Goal: Transaction & Acquisition: Purchase product/service

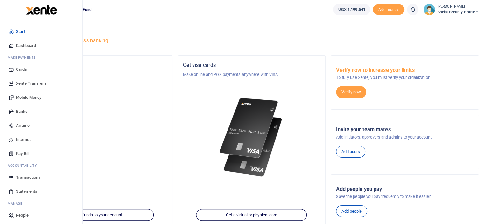
click at [20, 96] on span "Mobile Money" at bounding box center [28, 97] width 25 height 6
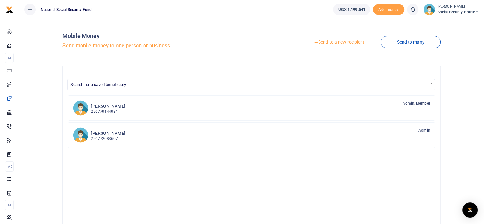
click at [336, 38] on link "Send to a new recipient" at bounding box center [339, 42] width 83 height 11
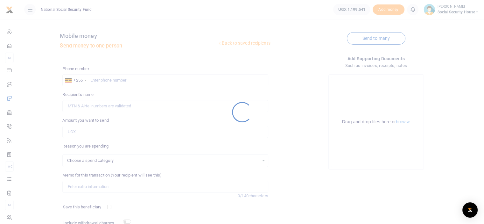
select select
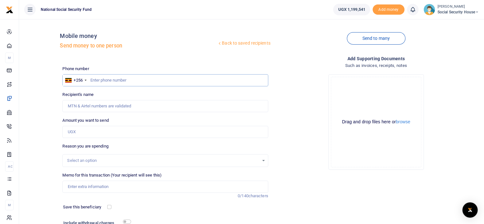
click at [176, 77] on input "text" at bounding box center [165, 80] width 206 height 12
type input "758899481"
click at [138, 132] on input "Amount you want to send" at bounding box center [165, 132] width 206 height 12
type input "360"
type input "Teo Nantumbwe"
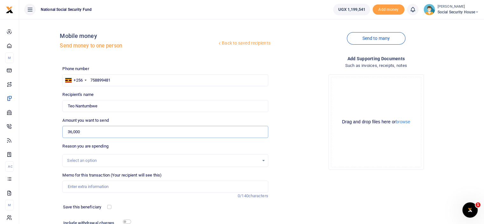
scroll to position [32, 0]
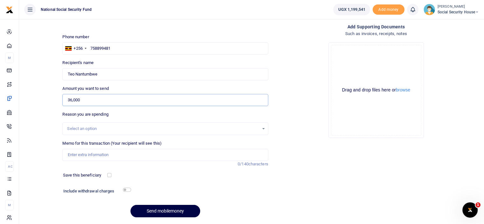
type input "36,000"
click at [148, 158] on input "Memo for this transaction (Your recipient will see this)" at bounding box center [165, 155] width 206 height 12
click at [98, 152] on input "Newspapers July 2025" at bounding box center [165, 155] width 206 height 12
click at [100, 154] on input "Newspapers July 2025" at bounding box center [165, 155] width 206 height 12
type input "Newspapers August 2025"
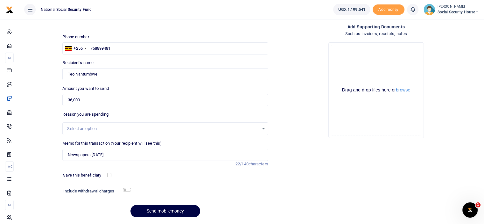
click at [110, 178] on div "Save this beneficiary" at bounding box center [86, 175] width 51 height 6
click at [110, 176] on input "checkbox" at bounding box center [109, 175] width 4 height 4
checkbox input "true"
click at [126, 188] on input "checkbox" at bounding box center [127, 190] width 8 height 4
checkbox input "true"
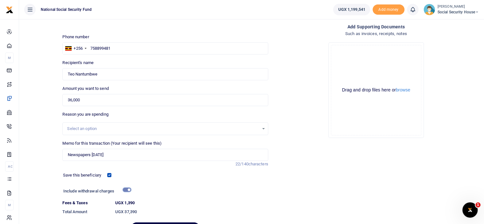
scroll to position [64, 0]
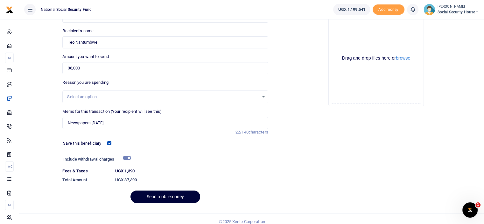
click at [167, 193] on button "Send mobilemoney" at bounding box center [166, 196] width 70 height 12
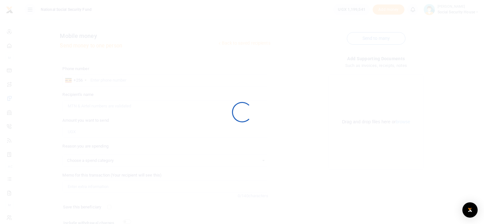
scroll to position [52, 0]
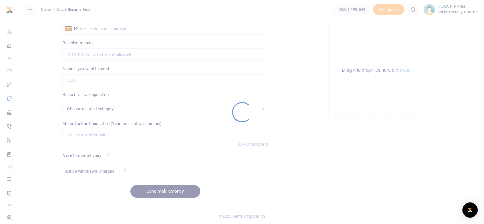
select select
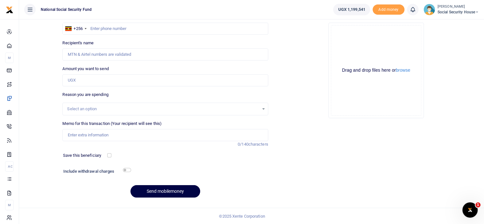
scroll to position [0, 0]
